Goal: Navigation & Orientation: Find specific page/section

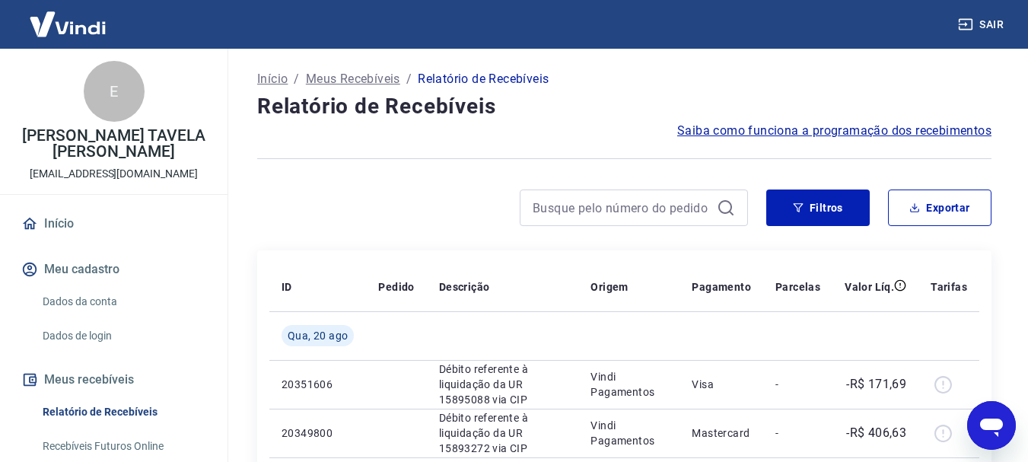
click at [62, 220] on link "Início" at bounding box center [113, 223] width 191 height 33
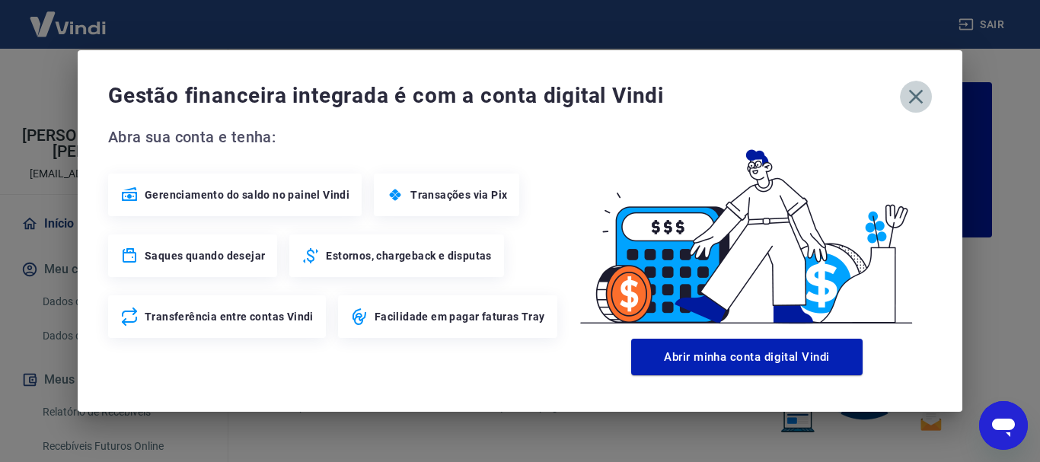
drag, startPoint x: 920, startPoint y: 96, endPoint x: 780, endPoint y: 199, distance: 173.1
click at [919, 96] on icon "button" at bounding box center [916, 96] width 24 height 24
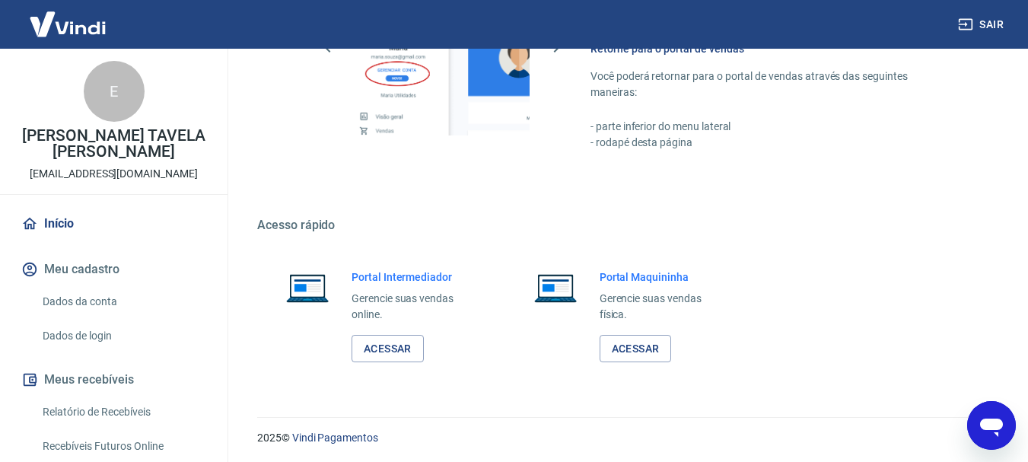
scroll to position [945, 0]
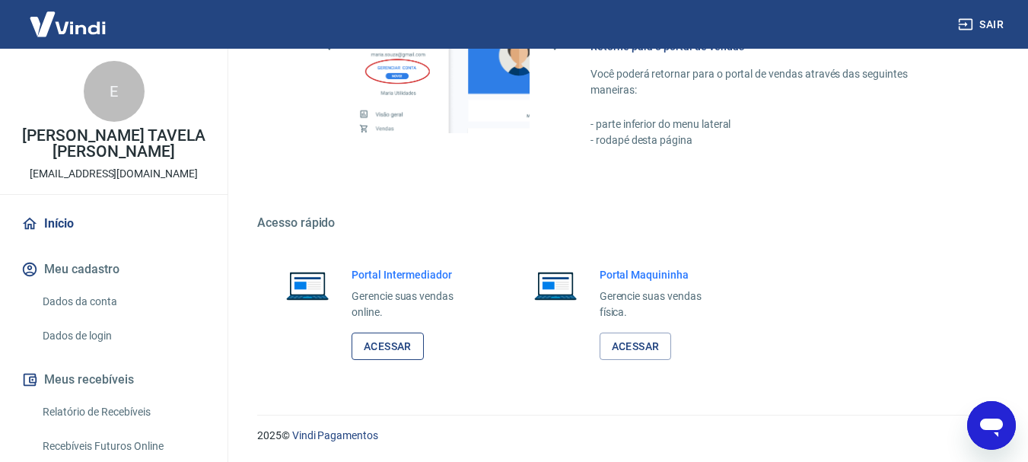
click at [402, 343] on link "Acessar" at bounding box center [388, 347] width 72 height 28
